Goal: Information Seeking & Learning: Learn about a topic

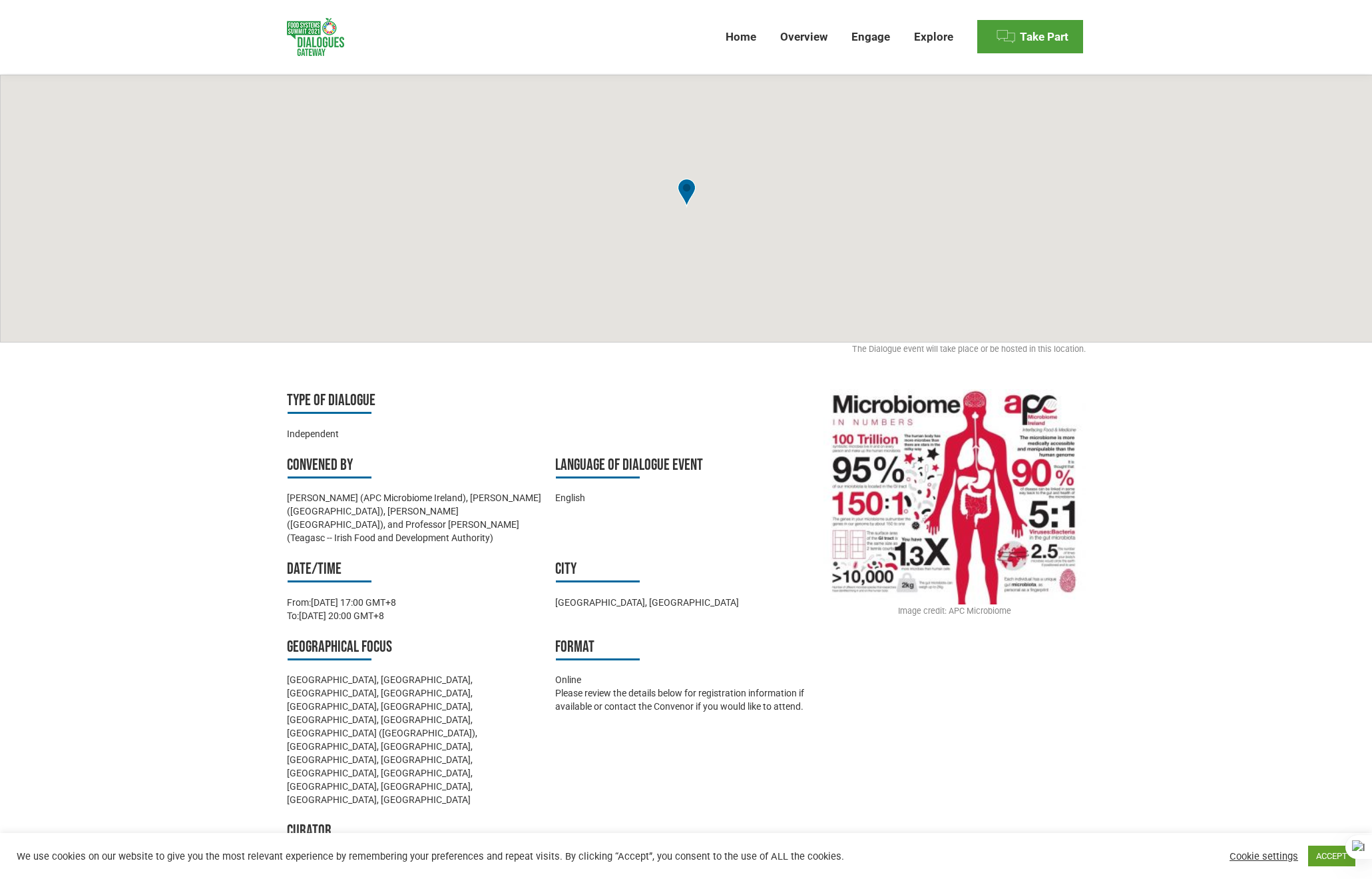
scroll to position [266, 0]
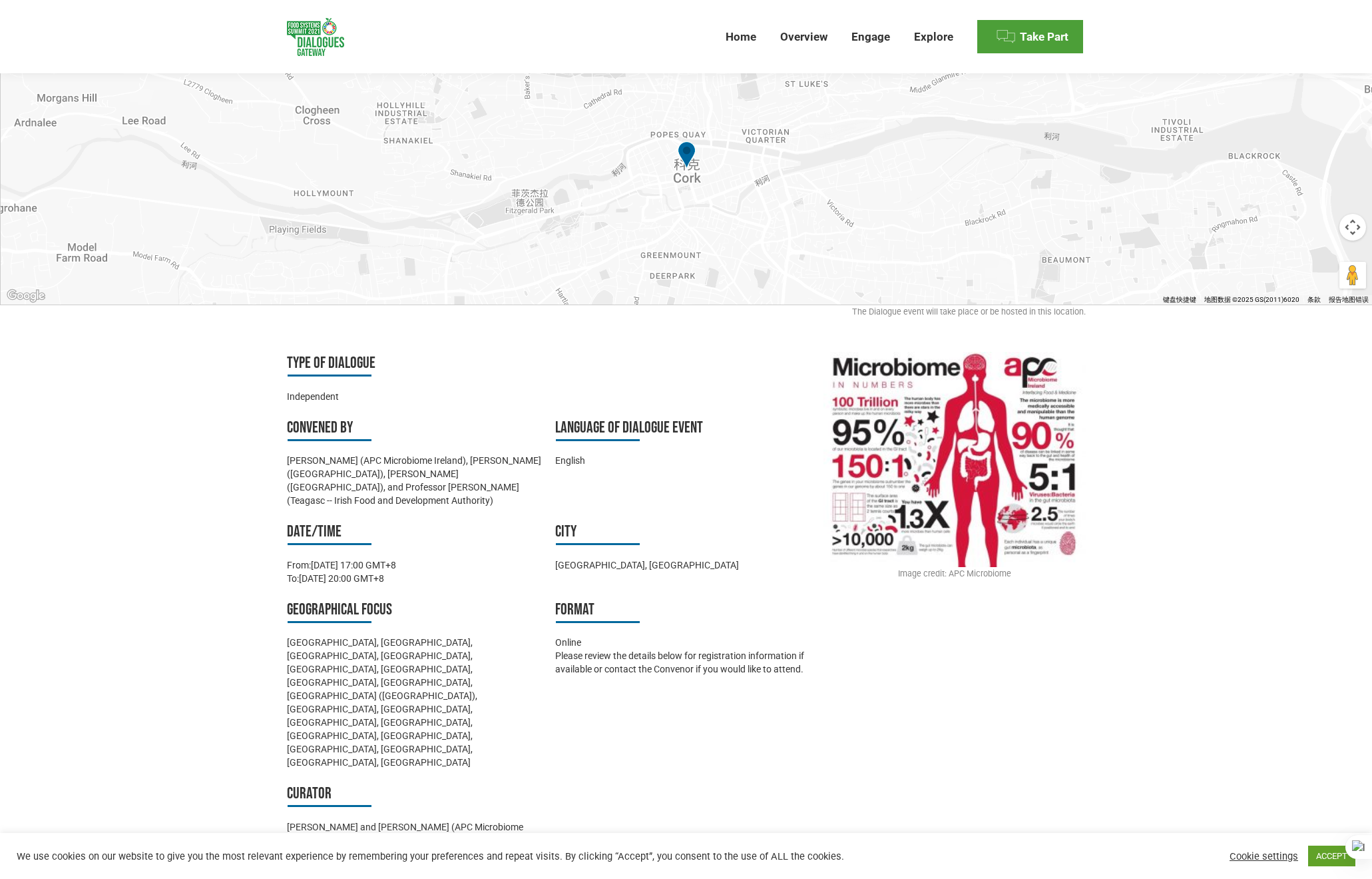
click at [985, 566] on div "Image credit: APC Microbiome" at bounding box center [955, 573] width 262 height 13
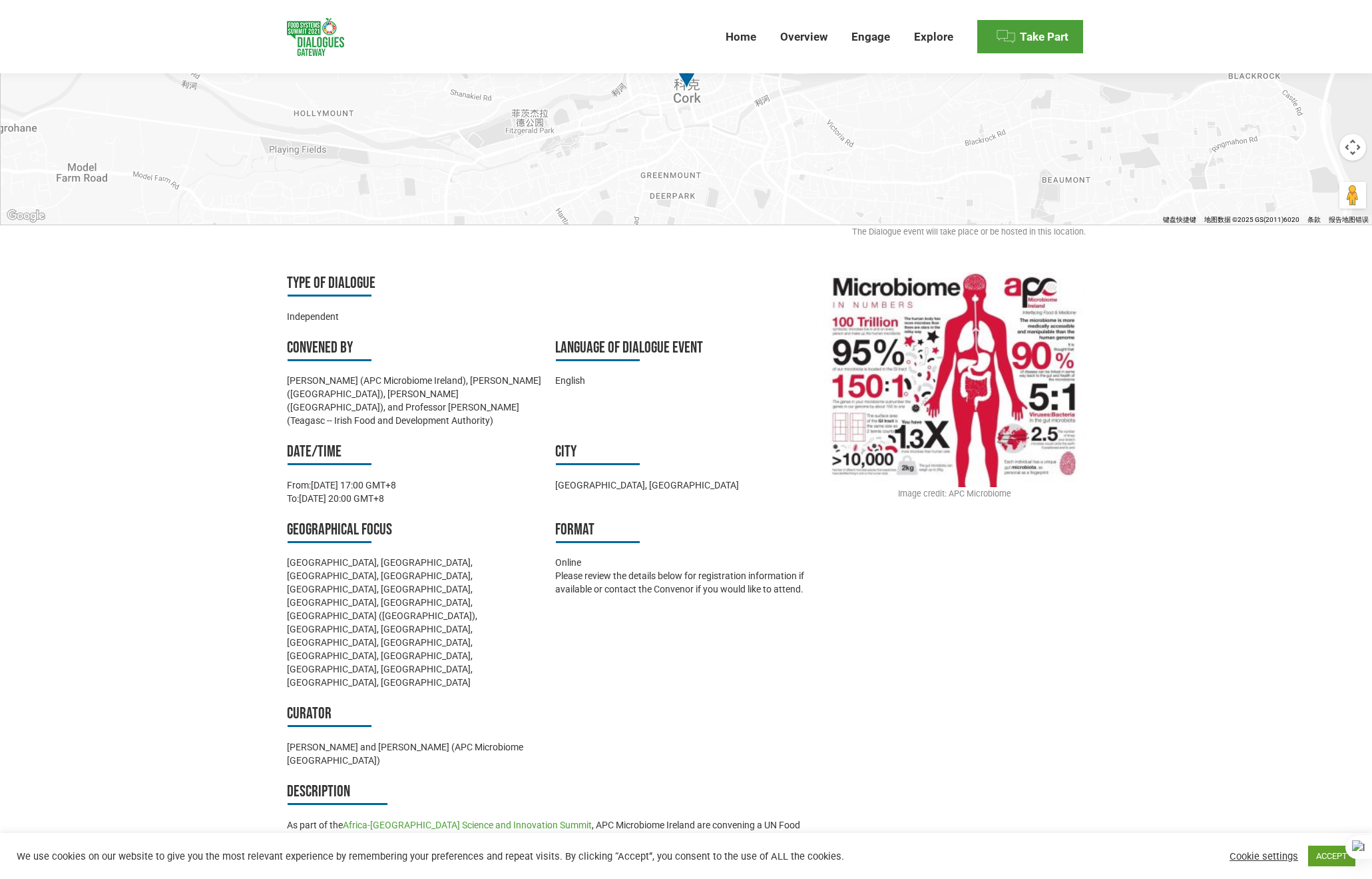
scroll to position [225, 0]
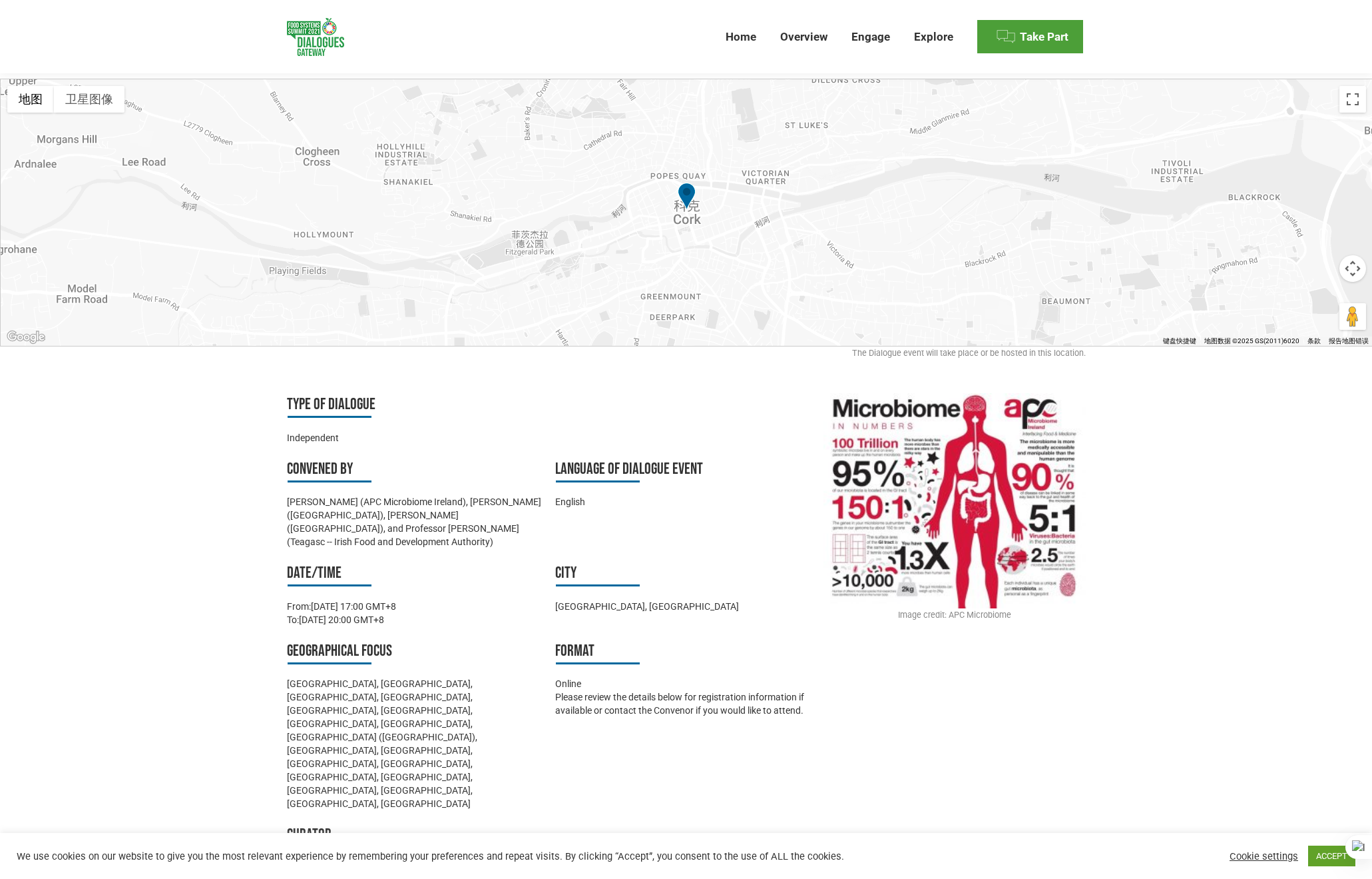
click at [972, 608] on div "Image credit: APC Microbiome" at bounding box center [955, 615] width 262 height 13
drag, startPoint x: 948, startPoint y: 582, endPoint x: 965, endPoint y: 580, distance: 17.1
click at [965, 608] on div "Image credit: APC Microbiome" at bounding box center [955, 615] width 262 height 13
drag, startPoint x: 901, startPoint y: 582, endPoint x: 1033, endPoint y: 580, distance: 132.0
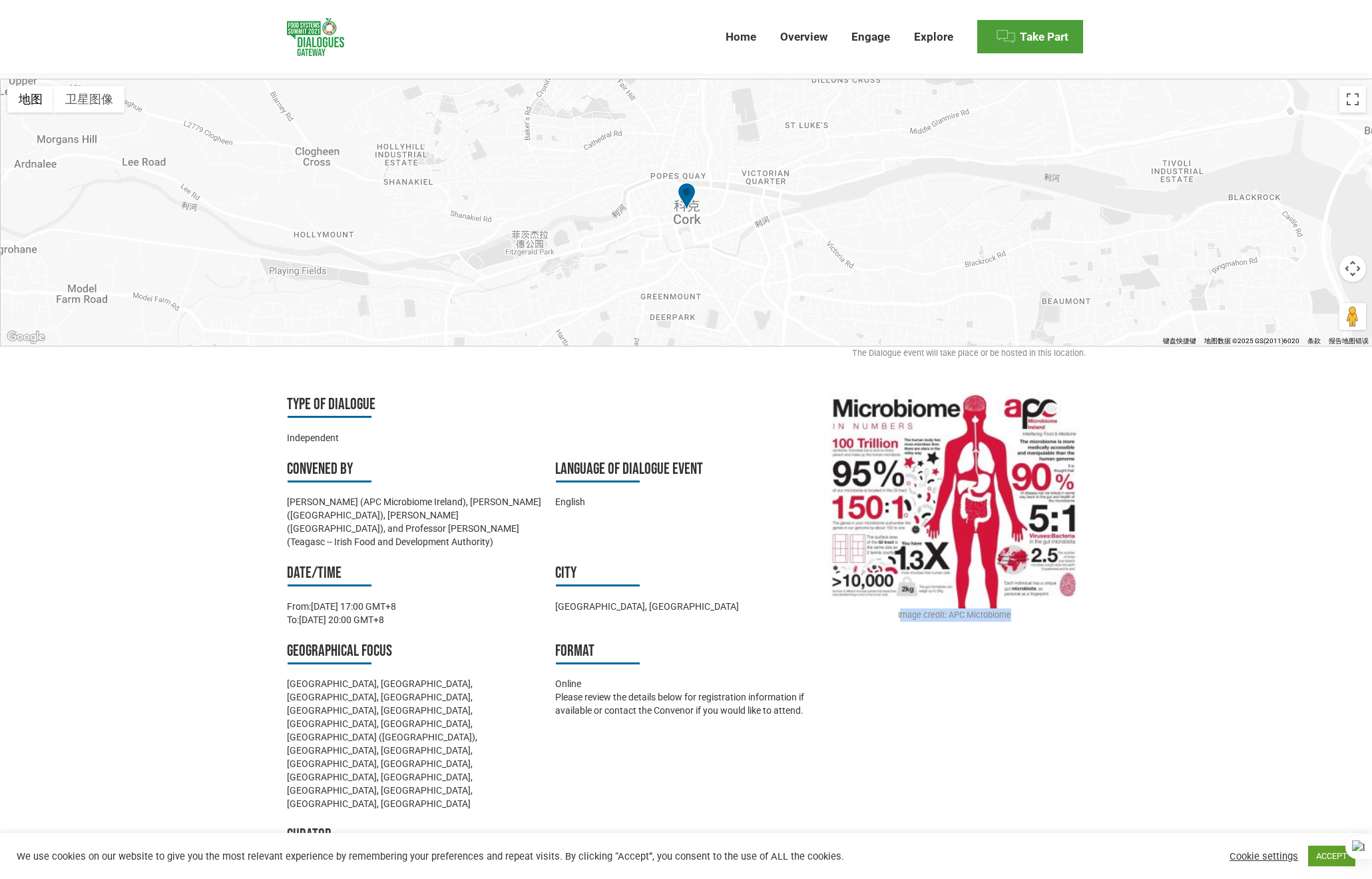
click at [1033, 608] on div "Image credit: APC Microbiome" at bounding box center [955, 615] width 262 height 13
click at [986, 608] on div "Image credit: APC Microbiome" at bounding box center [955, 615] width 262 height 13
click at [978, 584] on div at bounding box center [978, 584] width 0 height 0
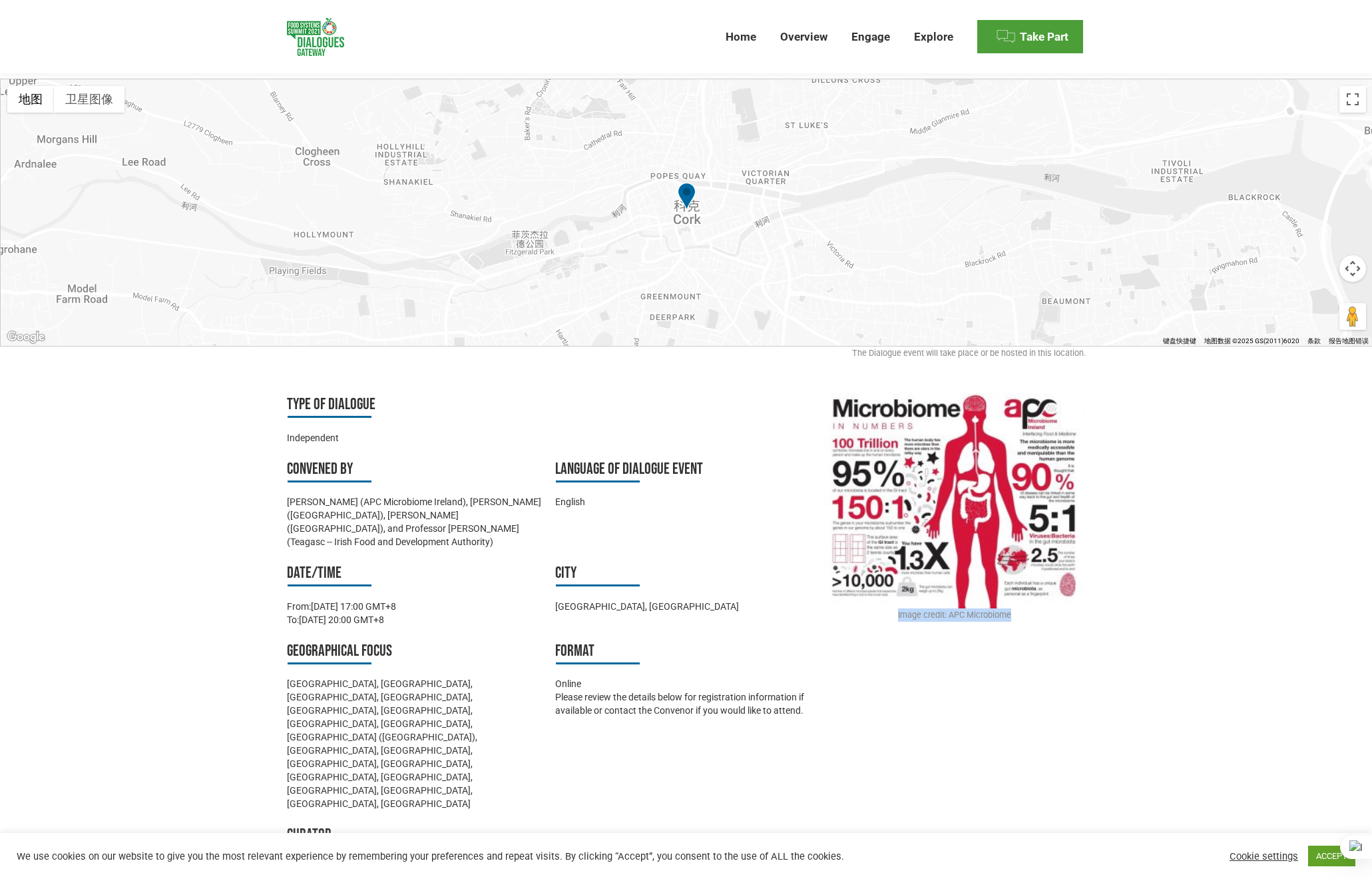
click at [1021, 608] on div "Image credit: APC Microbiome" at bounding box center [955, 615] width 262 height 13
click at [907, 608] on div "Image credit: APC Microbiome" at bounding box center [955, 615] width 262 height 13
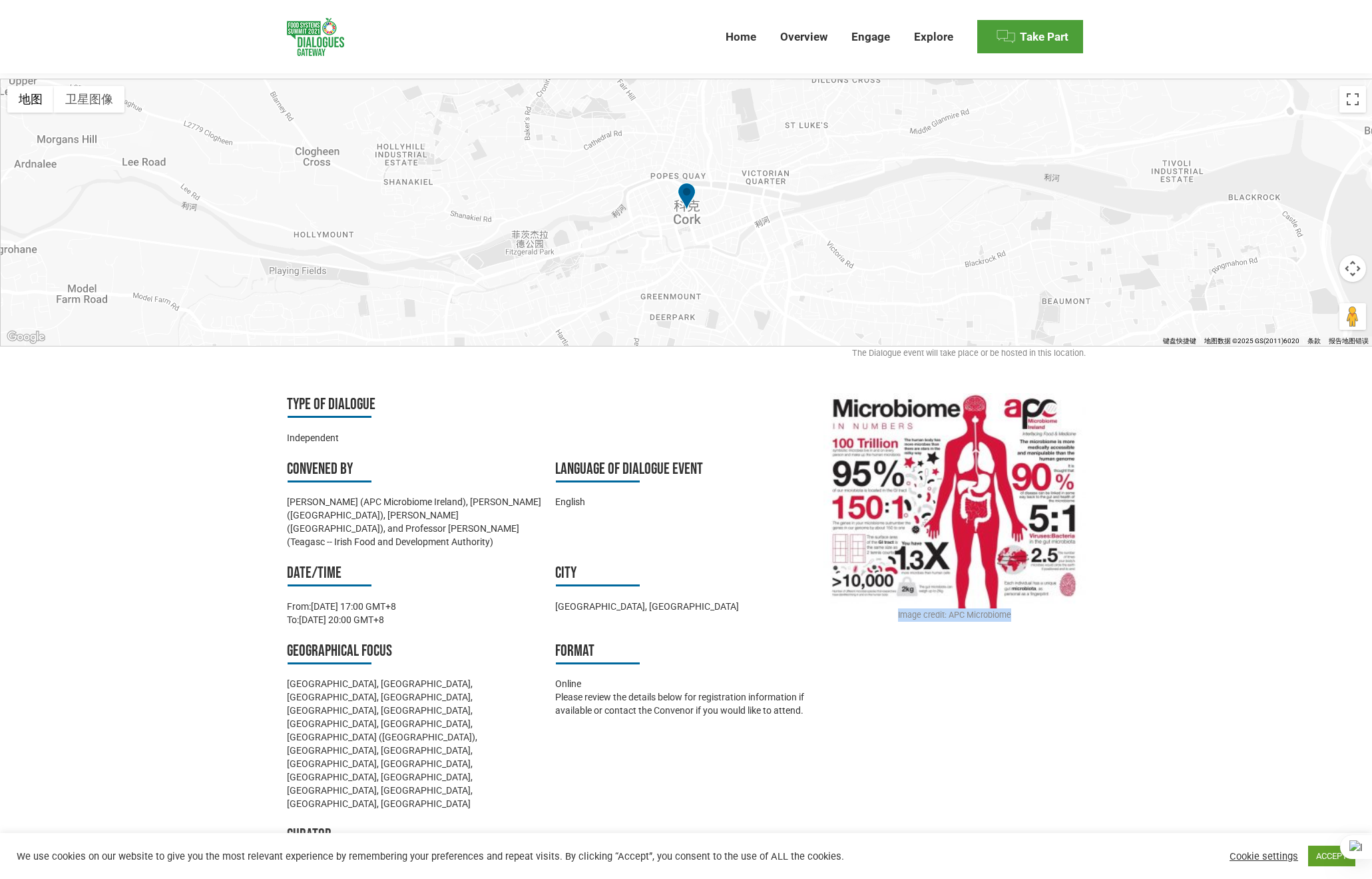
click at [898, 584] on div at bounding box center [898, 584] width 0 height 0
click at [917, 608] on div "Image credit: APC Microbiome" at bounding box center [955, 615] width 262 height 13
drag, startPoint x: 899, startPoint y: 580, endPoint x: 1016, endPoint y: 580, distance: 117.0
click at [1016, 608] on div "Image credit: APC Microbiome" at bounding box center [955, 615] width 262 height 13
